Goal: Task Accomplishment & Management: Manage account settings

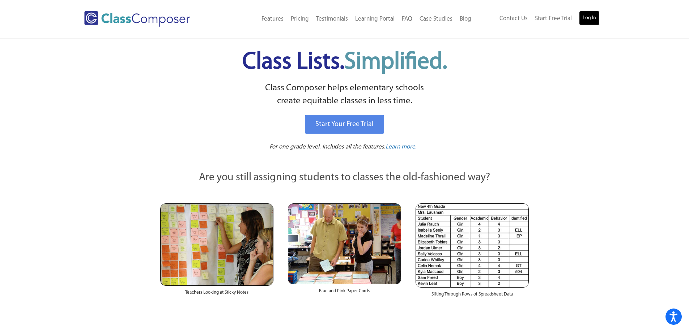
click at [589, 16] on link "Log In" at bounding box center [589, 18] width 21 height 14
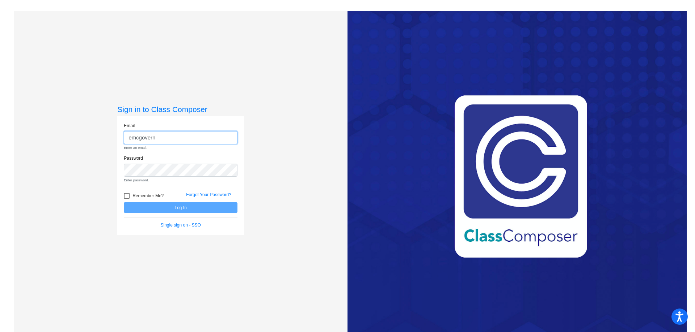
click at [215, 139] on input "emcgovern" at bounding box center [181, 137] width 114 height 13
click at [182, 142] on input "emcgovern" at bounding box center [181, 137] width 114 height 13
type input "[EMAIL_ADDRESS][DOMAIN_NAME]"
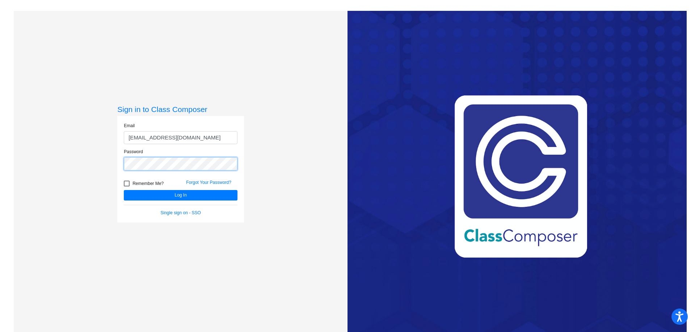
click at [124, 190] on button "Log In" at bounding box center [181, 195] width 114 height 10
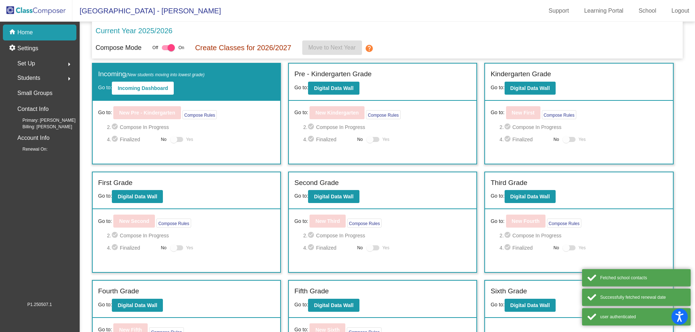
scroll to position [50, 0]
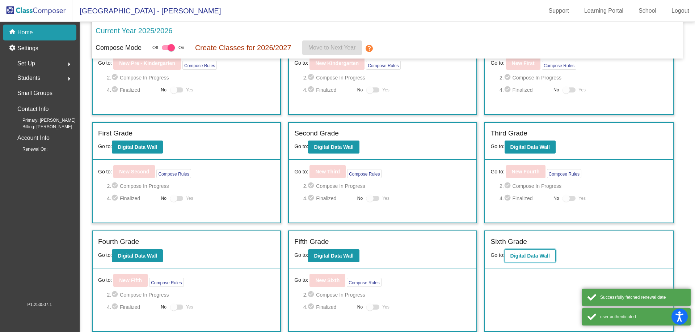
click at [529, 251] on button "Digital Data Wall" at bounding box center [529, 256] width 51 height 13
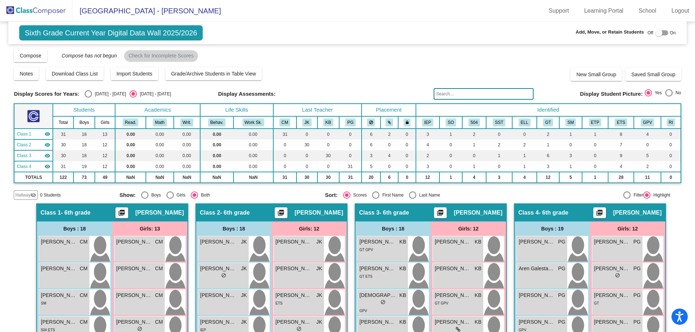
click at [656, 37] on div at bounding box center [658, 32] width 7 height 7
checkbox input "true"
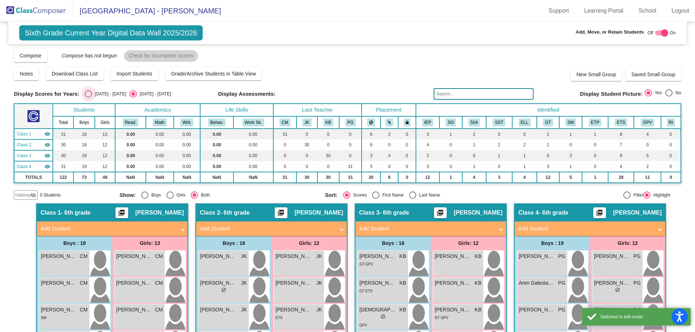
click at [85, 94] on div "Select an option" at bounding box center [88, 93] width 7 height 7
click at [88, 98] on input "2024 - 2025" at bounding box center [88, 98] width 0 height 0
radio input "true"
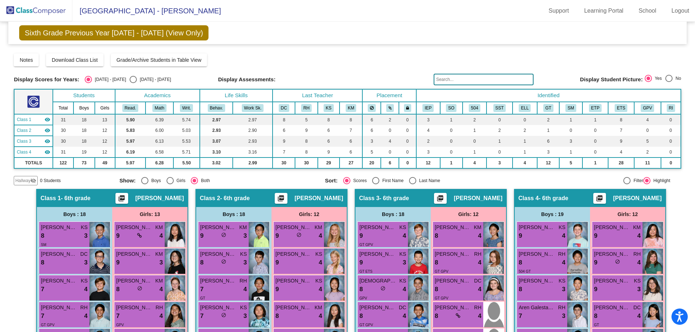
click at [130, 77] on div "Select an option" at bounding box center [133, 79] width 7 height 7
click at [133, 83] on input "2025 - 2026" at bounding box center [133, 83] width 0 height 0
radio input "true"
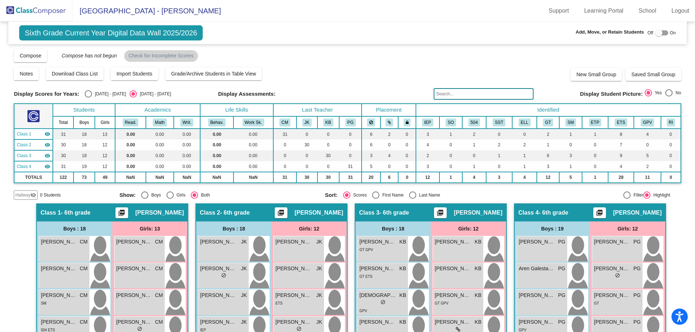
click at [49, 8] on img at bounding box center [36, 10] width 72 height 21
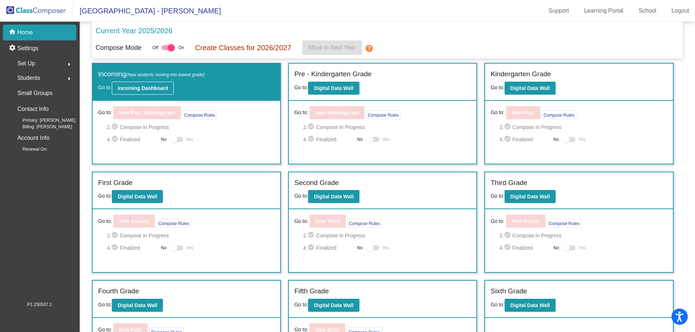
click at [136, 87] on b "Incoming Dashboard" at bounding box center [143, 88] width 50 height 6
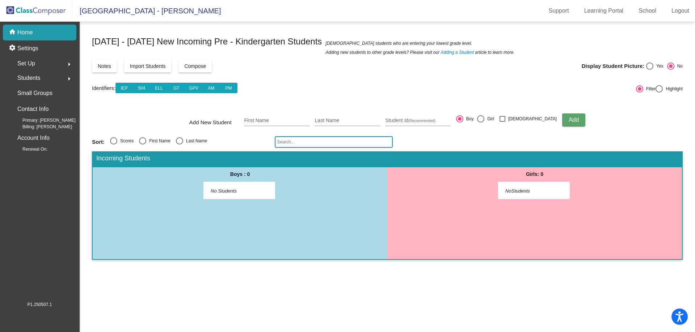
click at [56, 14] on img at bounding box center [36, 10] width 72 height 21
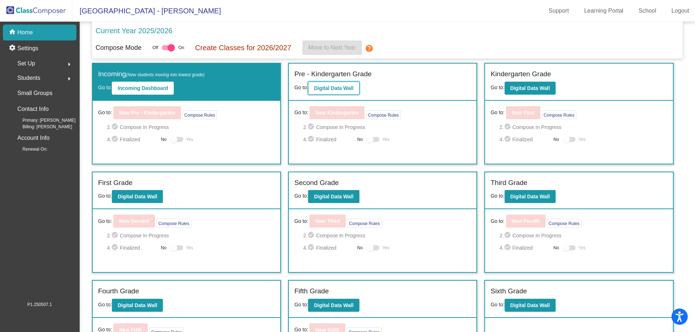
click at [354, 86] on button "Digital Data Wall" at bounding box center [333, 88] width 51 height 13
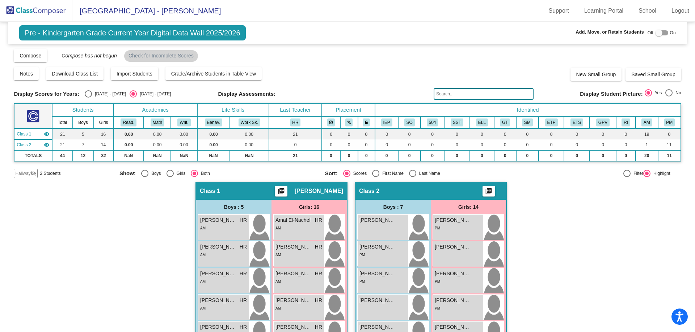
click at [21, 174] on span "Hallway" at bounding box center [22, 173] width 15 height 7
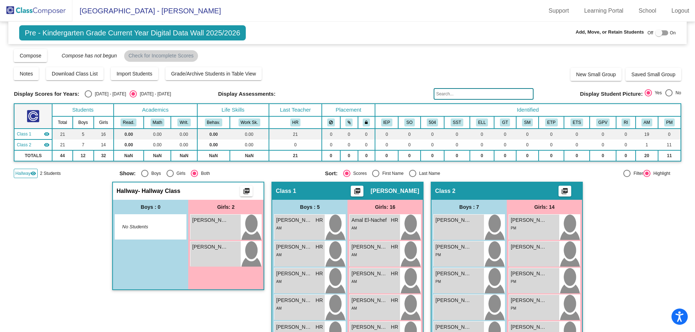
scroll to position [72, 0]
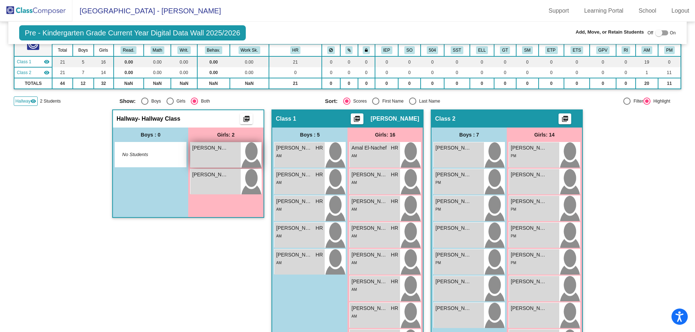
click at [209, 149] on span "Lyla Binder" at bounding box center [210, 148] width 36 height 8
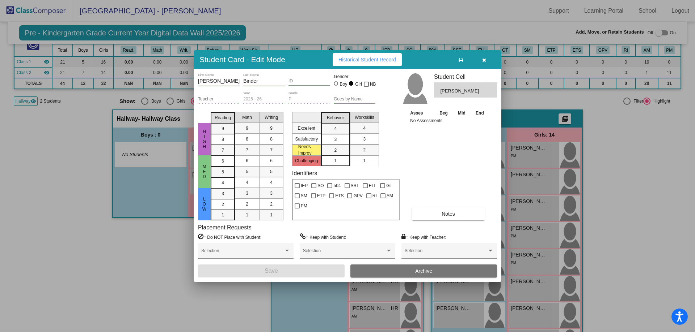
click at [410, 271] on button "Archive" at bounding box center [423, 271] width 147 height 13
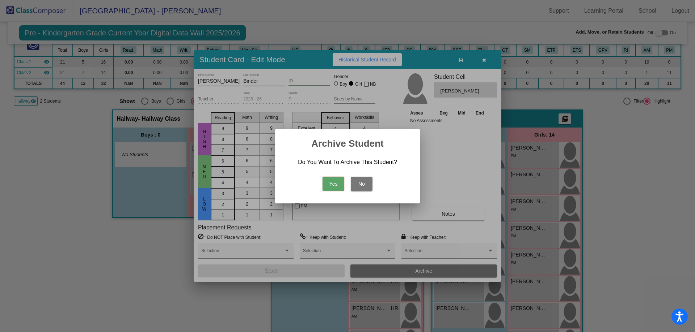
click at [332, 186] on button "Yes" at bounding box center [333, 184] width 22 height 14
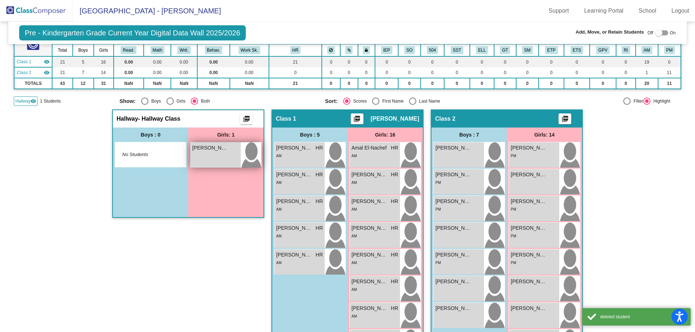
click at [199, 149] on span "Remi Binder" at bounding box center [210, 148] width 36 height 8
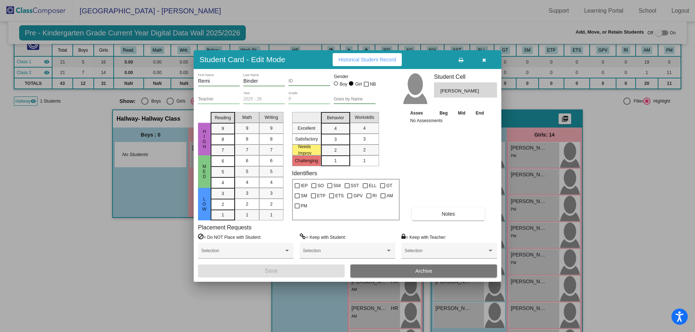
click at [424, 271] on span "Archive" at bounding box center [423, 271] width 17 height 6
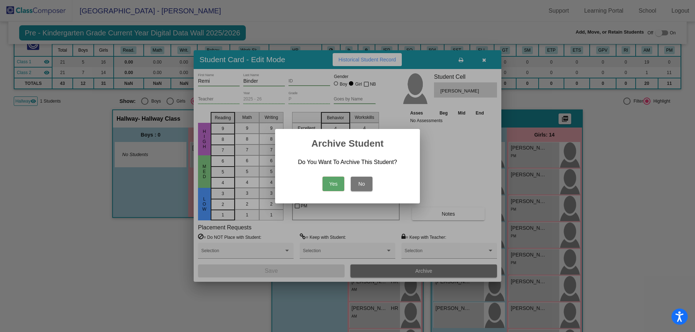
click at [338, 186] on button "Yes" at bounding box center [333, 184] width 22 height 14
